Goal: Task Accomplishment & Management: Use online tool/utility

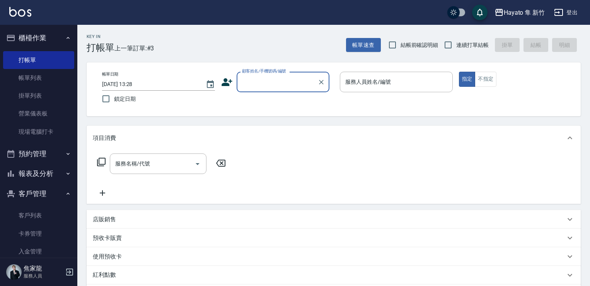
scroll to position [6, 0]
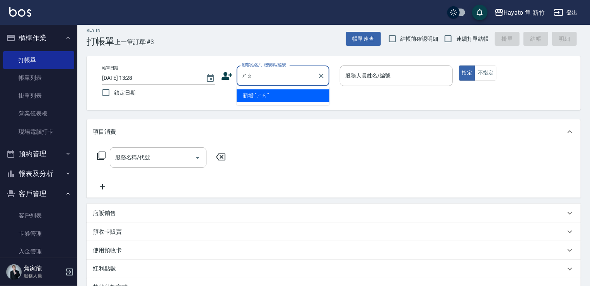
type input "韶"
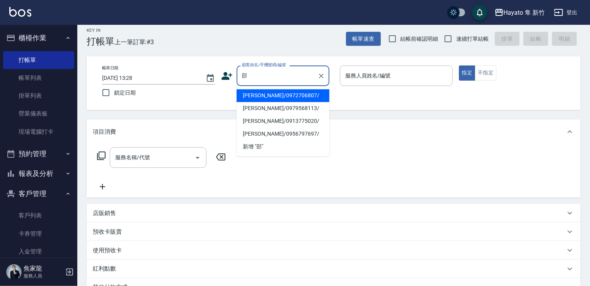
click at [276, 109] on li "[PERSON_NAME]/0979568113/" at bounding box center [283, 108] width 93 height 13
type input "[PERSON_NAME]/0979568113/"
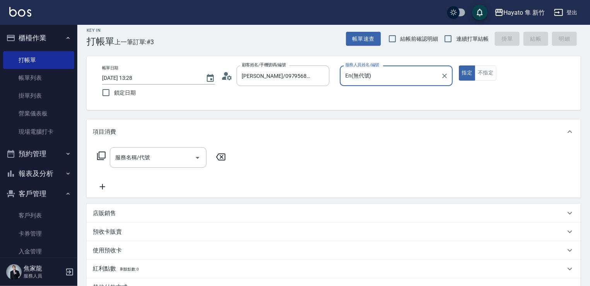
type input "En(無代號)"
click at [395, 44] on input "結帳前確認明細" at bounding box center [393, 39] width 16 height 16
checkbox input "true"
click at [446, 38] on input "連續打單結帳" at bounding box center [448, 39] width 16 height 16
checkbox input "true"
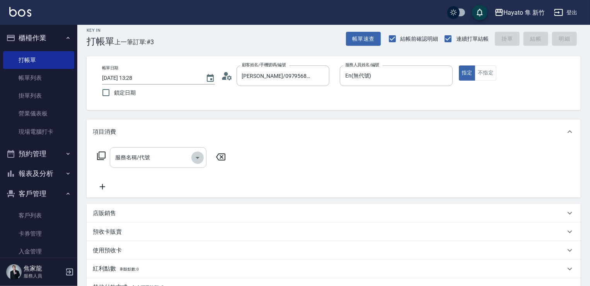
click at [200, 160] on icon "Open" at bounding box center [197, 157] width 9 height 9
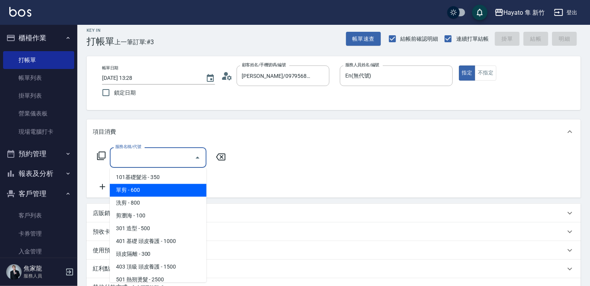
click at [163, 188] on span "單剪 - 600" at bounding box center [158, 190] width 97 height 13
type input "單剪(102)"
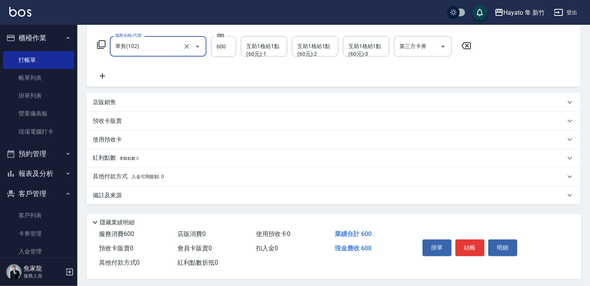
scroll to position [123, 0]
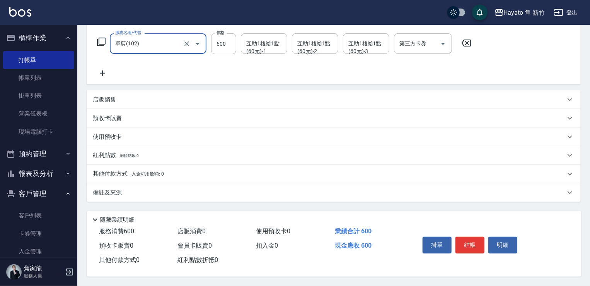
click at [221, 188] on div "備註及來源" at bounding box center [329, 192] width 473 height 8
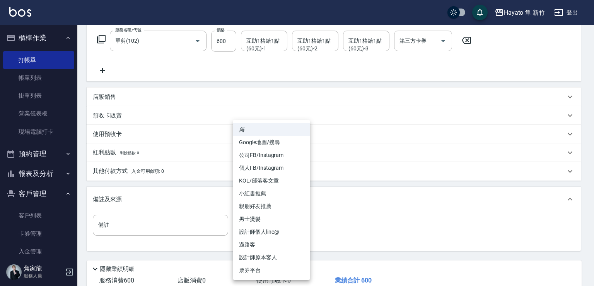
click at [282, 223] on body "Hayato 隼 新竹 登出 櫃檯作業 打帳單 帳單列表 掛單列表 營業儀表板 現場電腦打卡 預約管理 預約管理 報表及分析 報表目錄 店家日報表 互助日報表…" at bounding box center [297, 105] width 594 height 457
click at [287, 257] on li "設計師原本客人" at bounding box center [271, 257] width 77 height 13
type input "設計師原本客人"
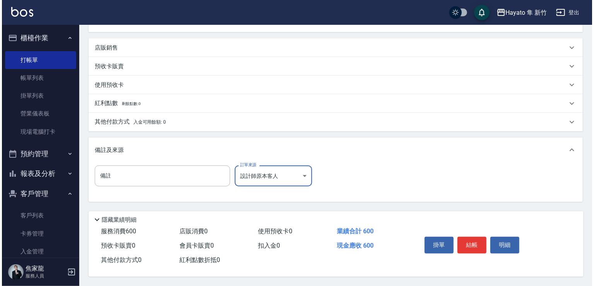
scroll to position [175, 0]
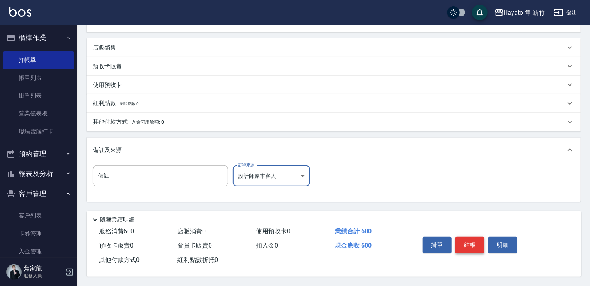
click at [471, 240] on button "結帳" at bounding box center [470, 244] width 29 height 16
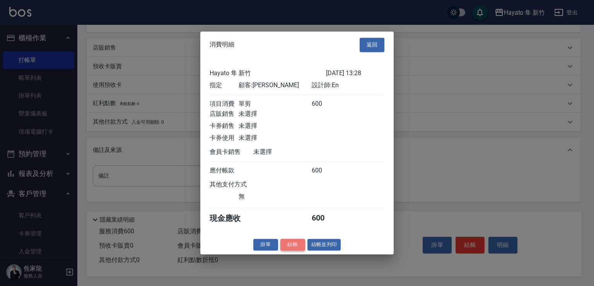
click at [290, 250] on button "結帳" at bounding box center [293, 244] width 25 height 12
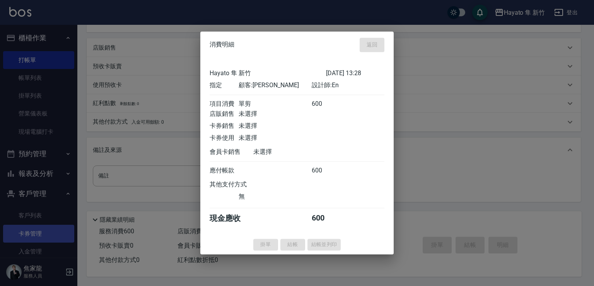
type input "[DATE] 14:43"
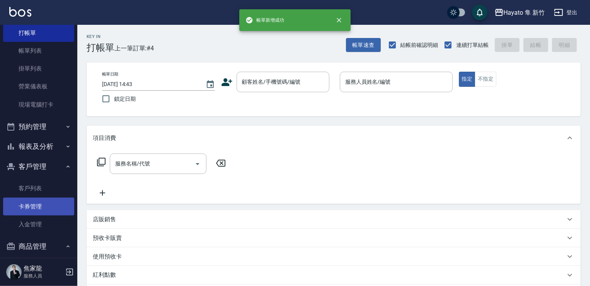
scroll to position [79, 0]
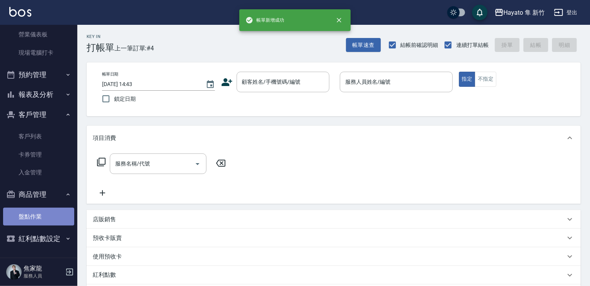
click at [49, 220] on link "盤點作業" at bounding box center [38, 216] width 71 height 18
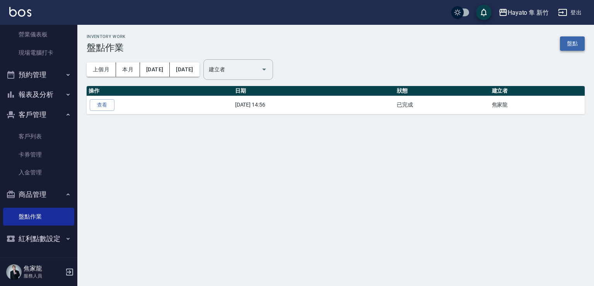
click at [570, 44] on link "盤點" at bounding box center [572, 43] width 25 height 14
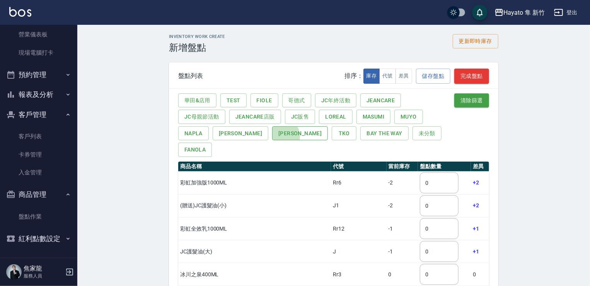
click at [272, 136] on button "[PERSON_NAME]" at bounding box center [300, 133] width 56 height 14
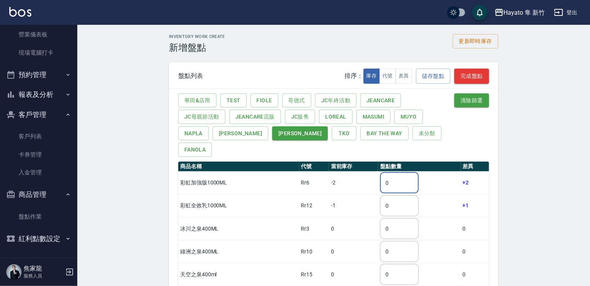
click at [402, 172] on input "0" at bounding box center [399, 182] width 39 height 21
drag, startPoint x: 390, startPoint y: 167, endPoint x: 348, endPoint y: 175, distance: 42.1
click at [348, 175] on tr "彩虹加強版1000ML Rr6 -2 0 ​ +2" at bounding box center [333, 182] width 311 height 23
type input "7"
drag, startPoint x: 394, startPoint y: 188, endPoint x: 383, endPoint y: 192, distance: 12.1
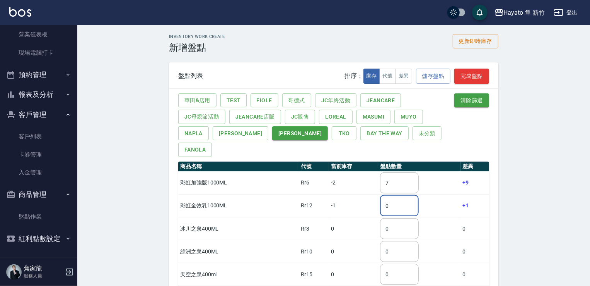
click at [383, 195] on input "0" at bounding box center [399, 205] width 39 height 21
type input "1"
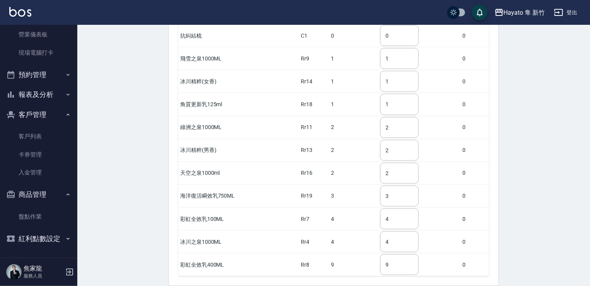
scroll to position [390, 0]
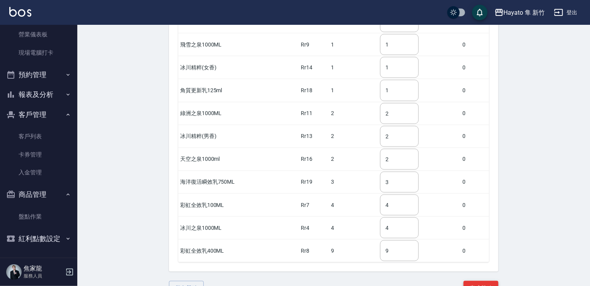
click at [485, 281] on button "完成盤點" at bounding box center [481, 288] width 35 height 14
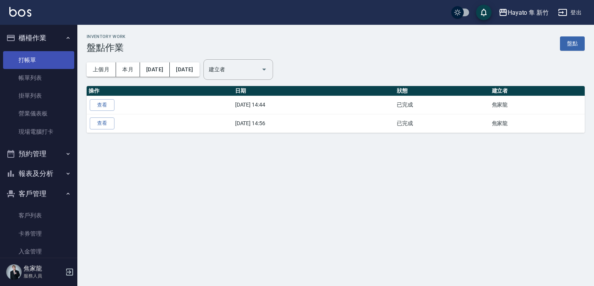
click at [44, 64] on link "打帳單" at bounding box center [38, 60] width 71 height 18
